Goal: Transaction & Acquisition: Purchase product/service

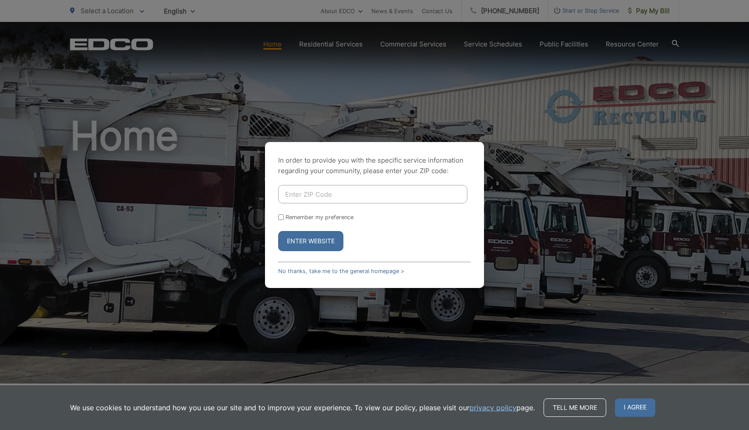
click at [308, 193] on input "Enter ZIP Code" at bounding box center [372, 194] width 189 height 18
type input "92028"
click at [282, 219] on input "Remember my preference" at bounding box center [281, 217] width 6 height 6
checkbox input "true"
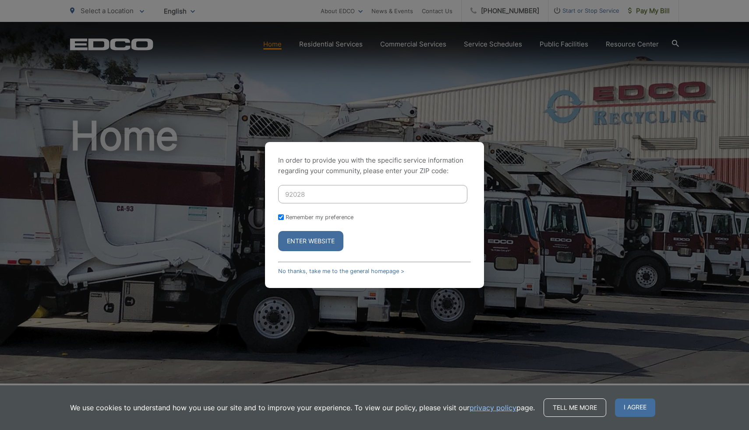
click at [309, 247] on button "Enter Website" at bounding box center [310, 241] width 65 height 20
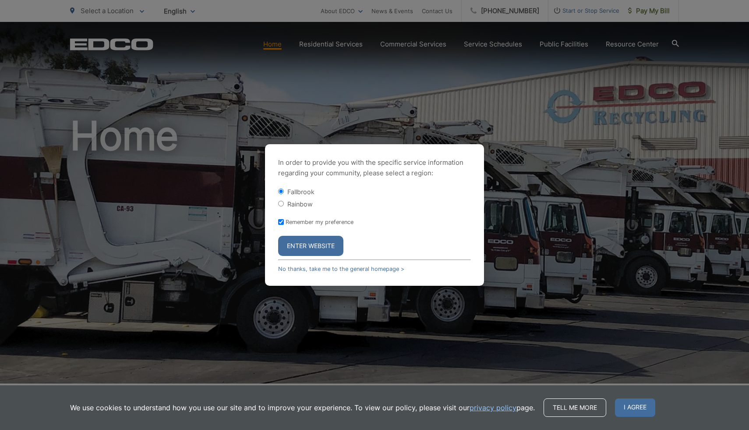
click at [309, 247] on button "Enter Website" at bounding box center [310, 246] width 65 height 20
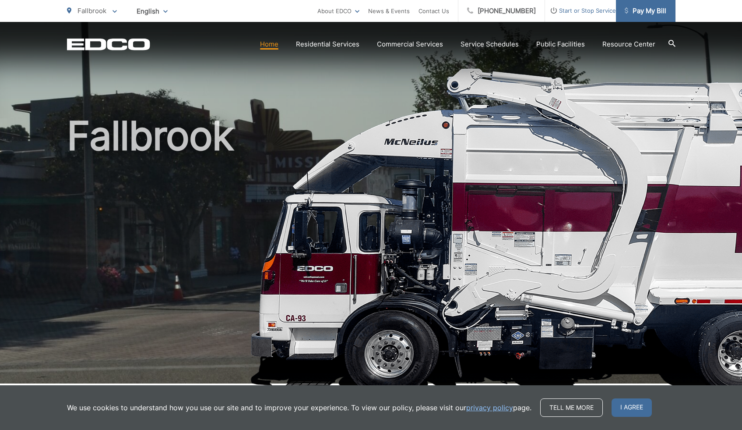
click at [645, 11] on span "Pay My Bill" at bounding box center [646, 11] width 42 height 11
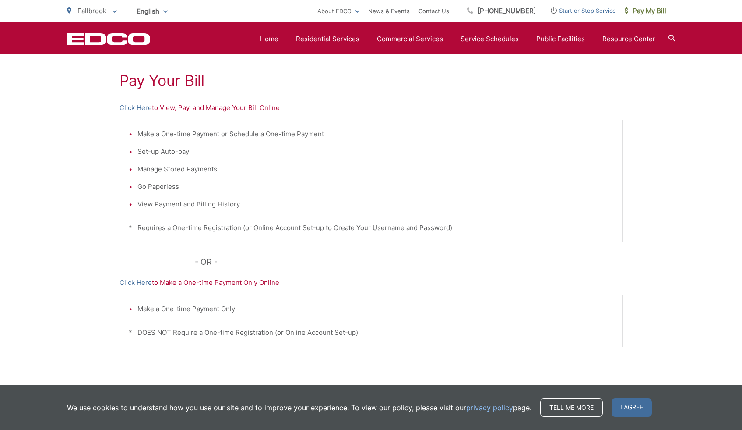
scroll to position [158, 0]
click at [222, 282] on p "Click Here to Make a One-time Payment Only Online" at bounding box center [372, 280] width 504 height 11
click at [136, 280] on link "Click Here" at bounding box center [136, 280] width 32 height 11
